Goal: Task Accomplishment & Management: Use online tool/utility

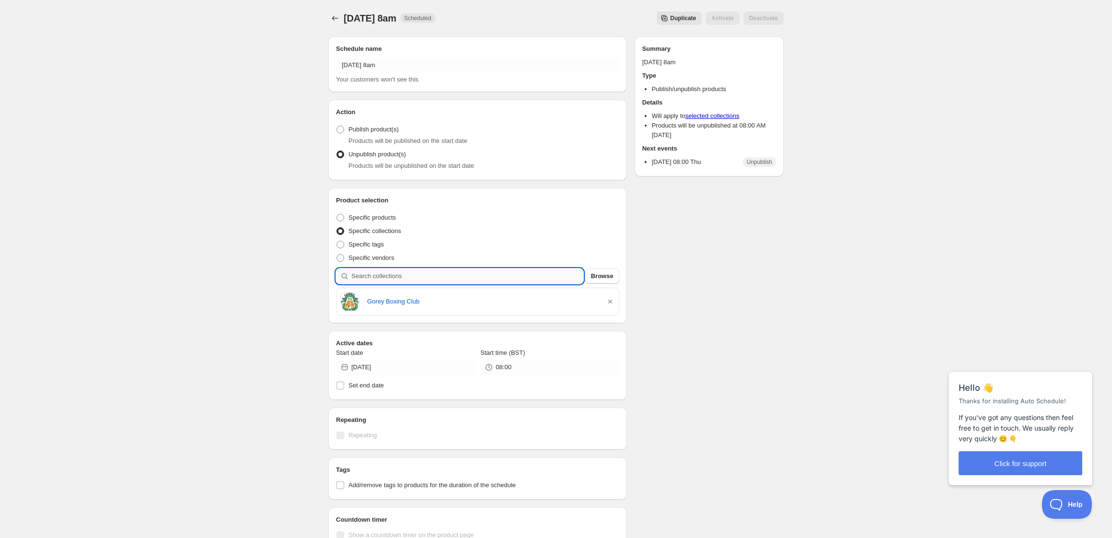
click at [434, 276] on input "search" at bounding box center [467, 275] width 232 height 15
type input "a"
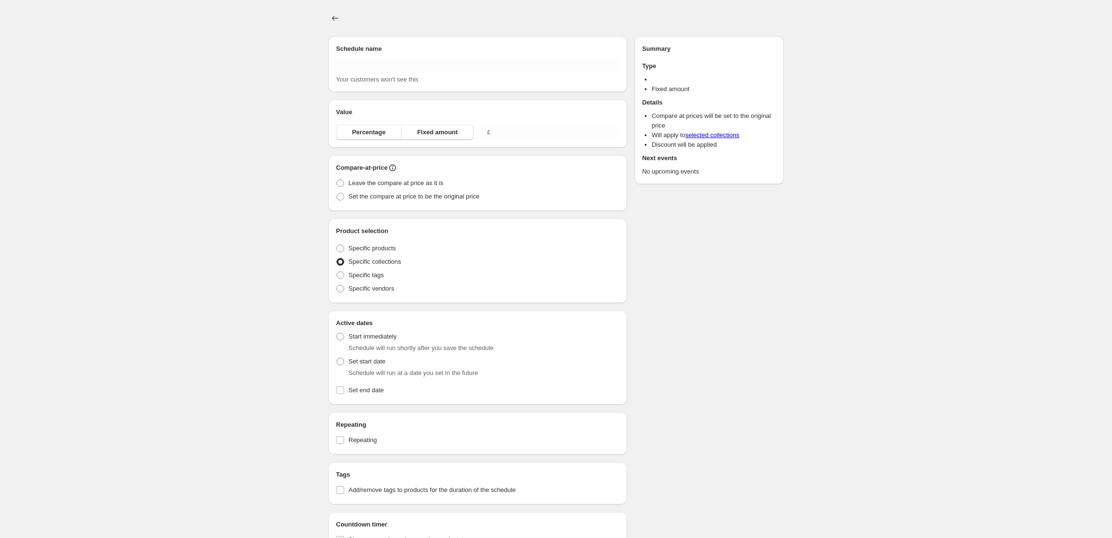
type input "[DATE] 8am"
radio input "true"
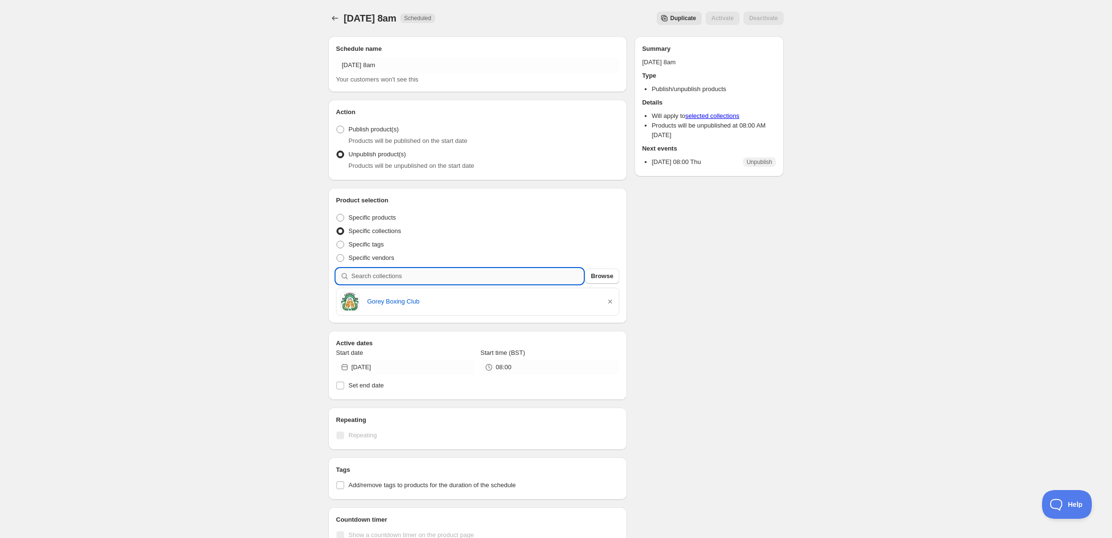
click at [409, 276] on input "search" at bounding box center [467, 275] width 232 height 15
type input "a"
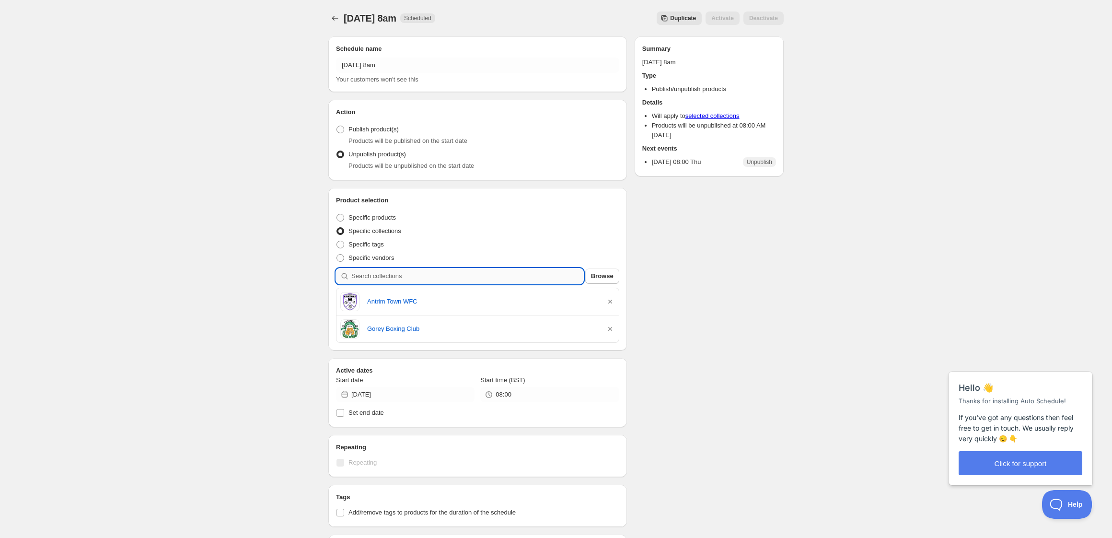
click at [423, 282] on input "search" at bounding box center [467, 275] width 232 height 15
type input "b"
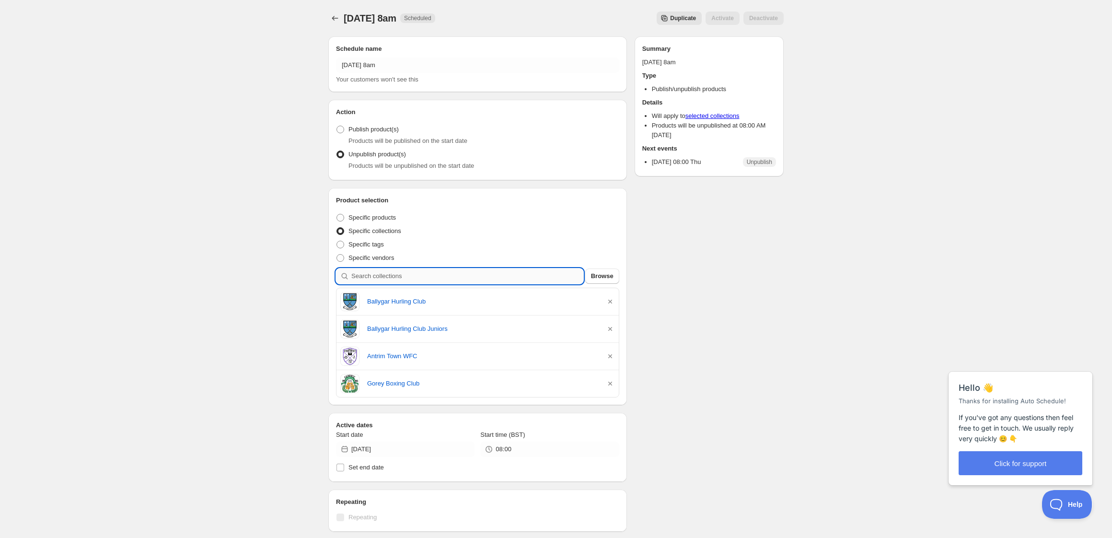
click at [397, 276] on input "search" at bounding box center [467, 275] width 232 height 15
type input "s"
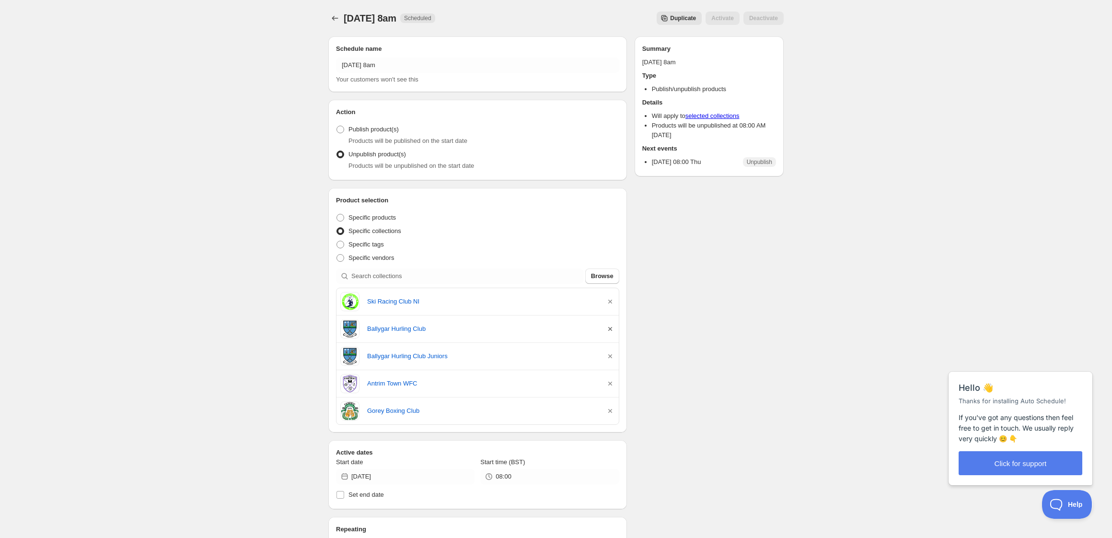
click at [610, 327] on icon "button" at bounding box center [610, 329] width 10 height 10
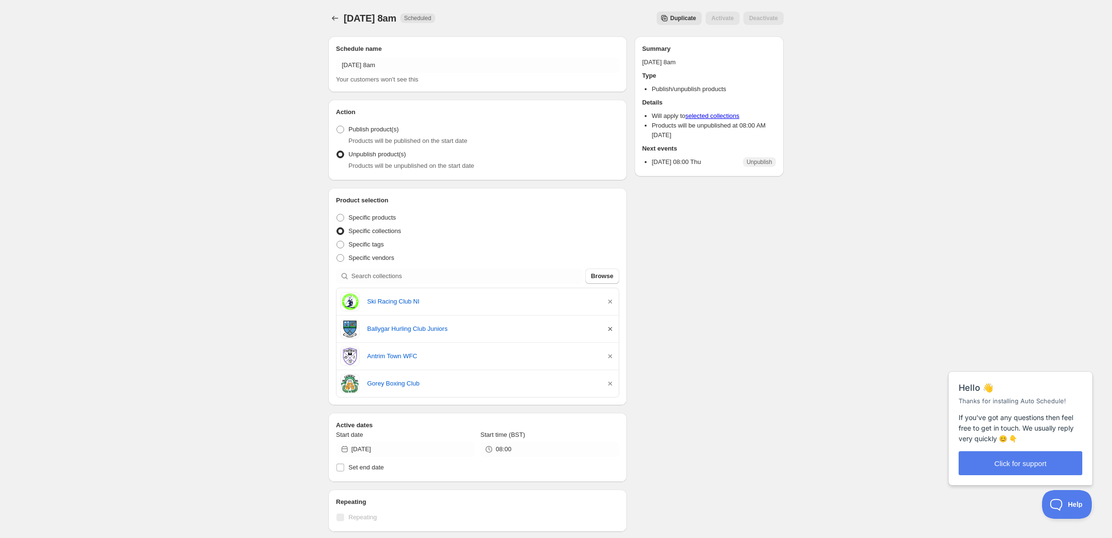
click at [610, 328] on icon "button" at bounding box center [610, 329] width 10 height 10
